Goal: Information Seeking & Learning: Learn about a topic

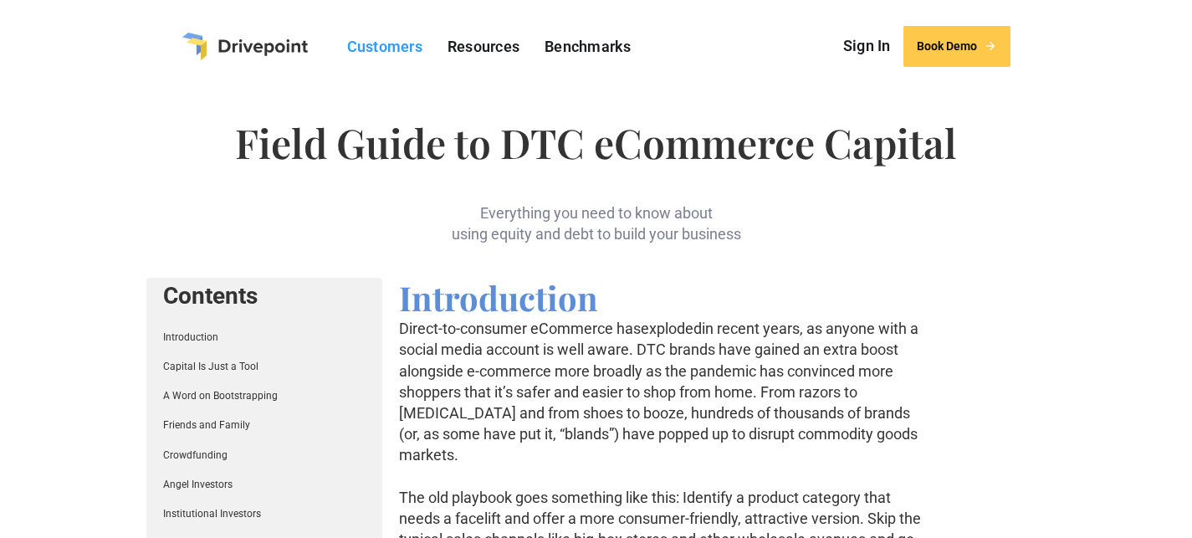
click at [414, 38] on link "Customers" at bounding box center [385, 46] width 92 height 26
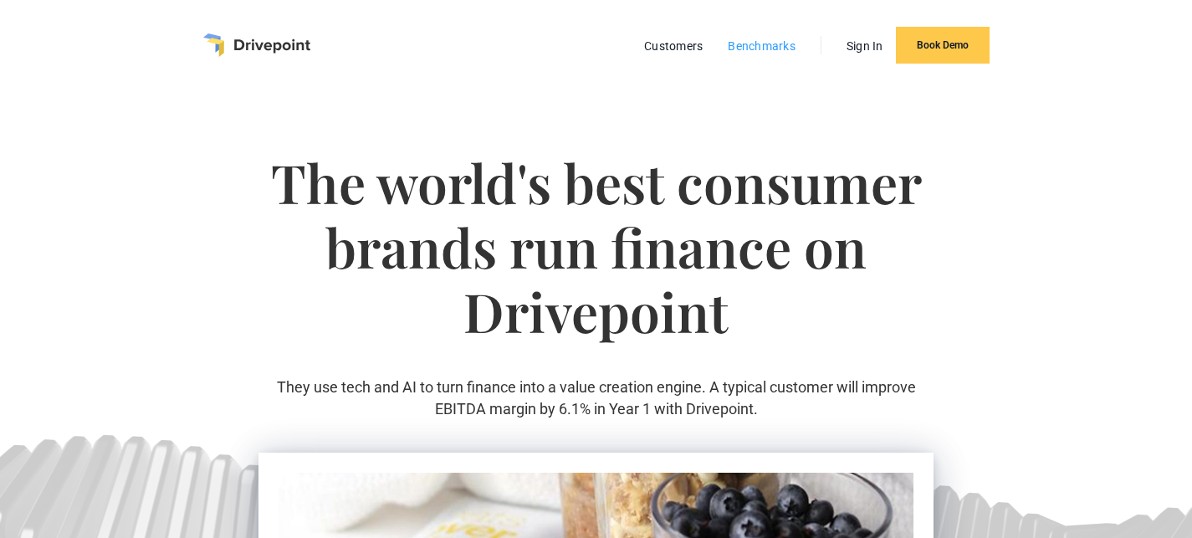
click at [755, 45] on link "Benchmarks" at bounding box center [761, 46] width 84 height 22
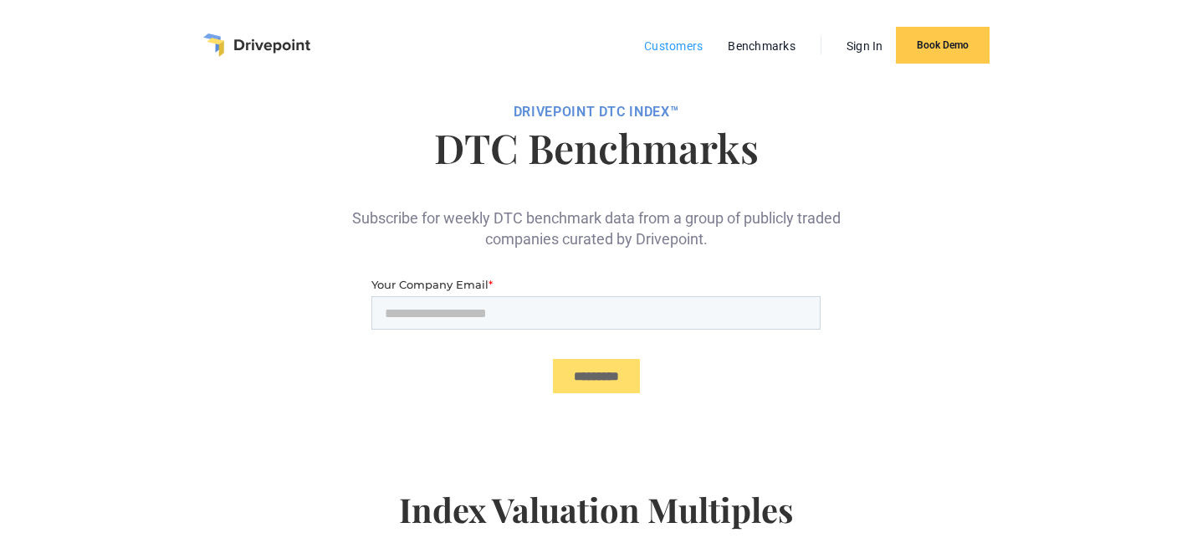
click at [658, 50] on link "Customers" at bounding box center [673, 46] width 75 height 22
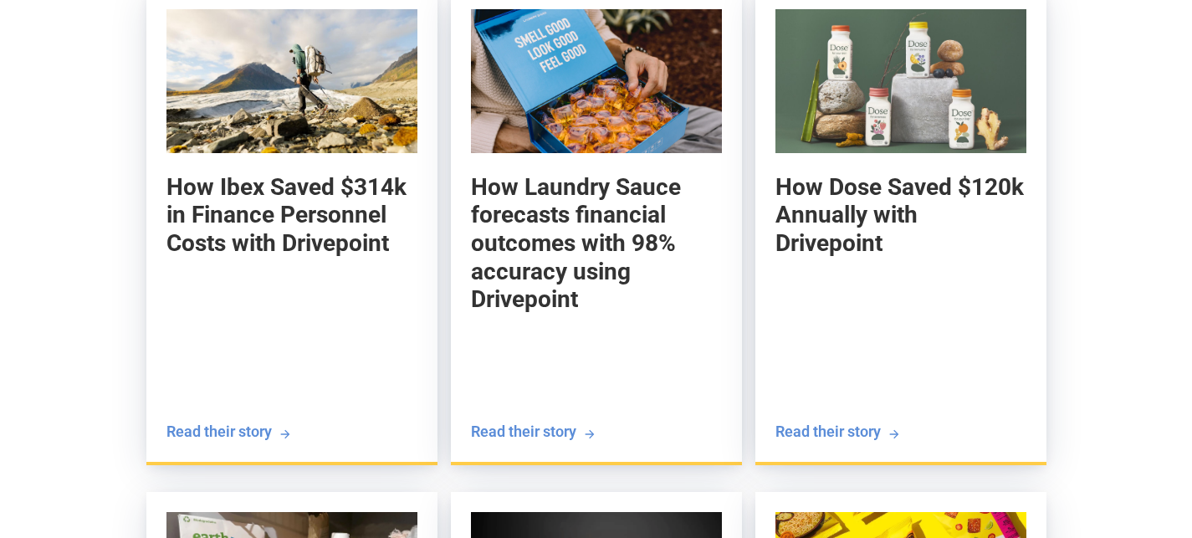
scroll to position [1885, 0]
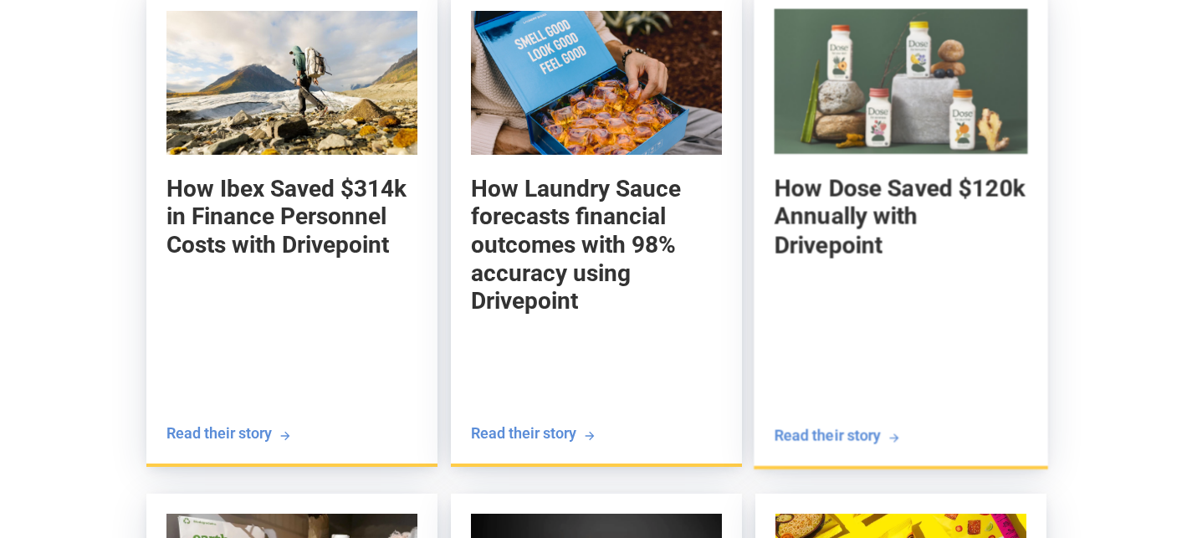
click at [853, 217] on h5 "How Dose Saved $120k Annually with Drivepoint" at bounding box center [899, 216] width 253 height 85
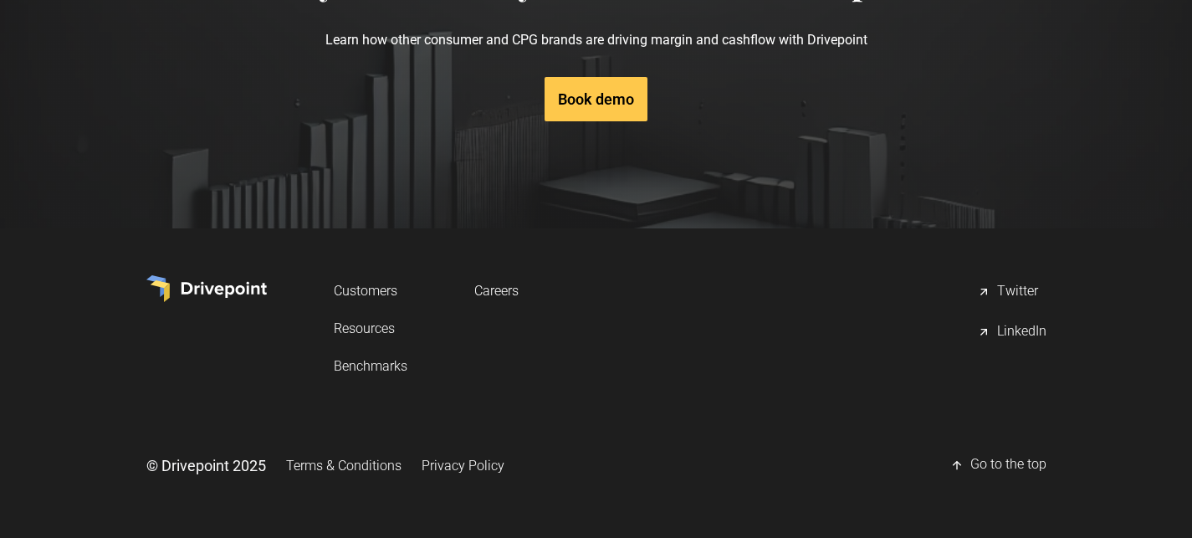
scroll to position [7330, 0]
click at [363, 324] on link "Resources" at bounding box center [371, 328] width 74 height 31
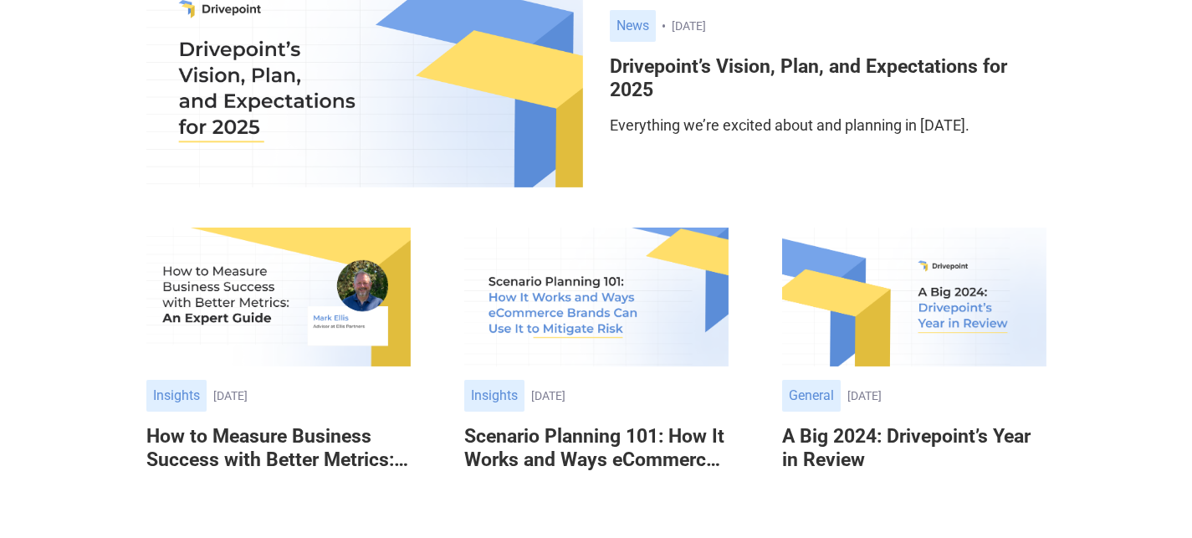
scroll to position [312, 0]
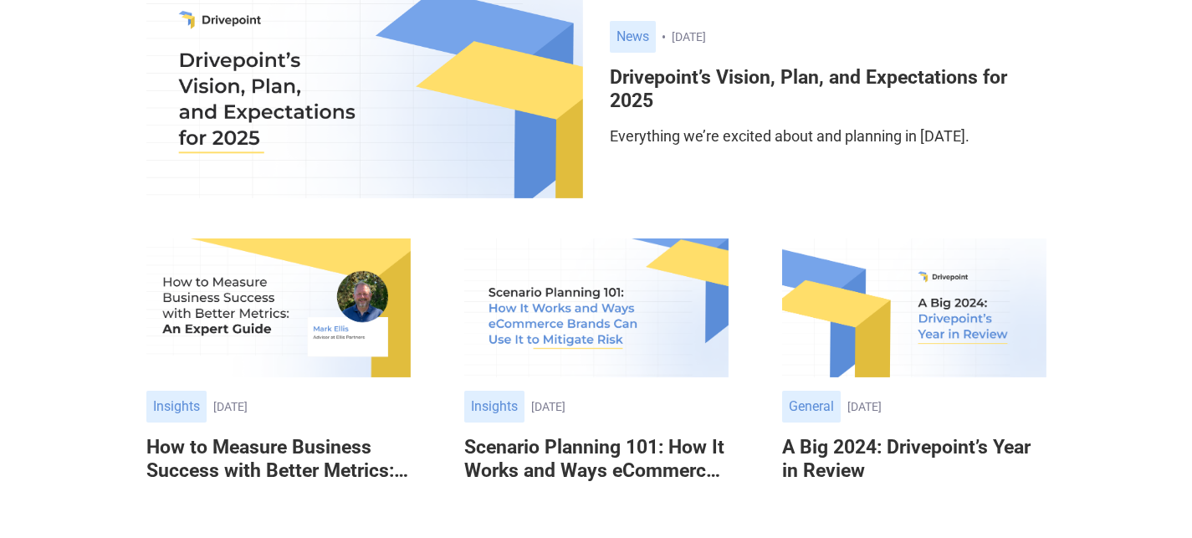
click at [495, 166] on img at bounding box center [364, 83] width 436 height 229
